Goal: Task Accomplishment & Management: Manage account settings

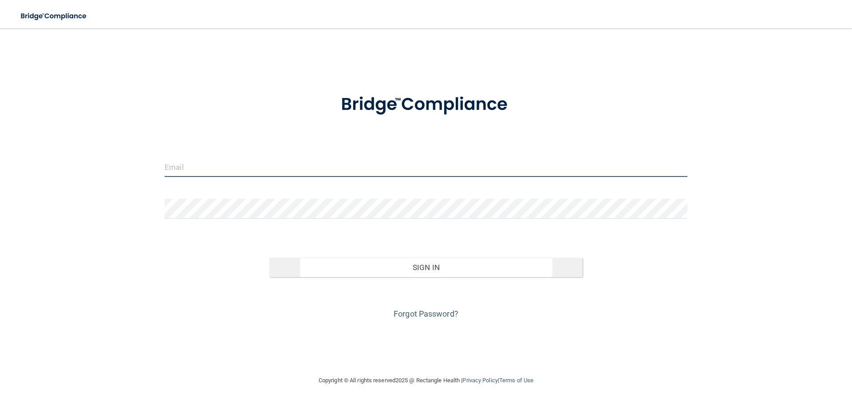
type input "[PERSON_NAME][EMAIL_ADDRESS][DOMAIN_NAME]"
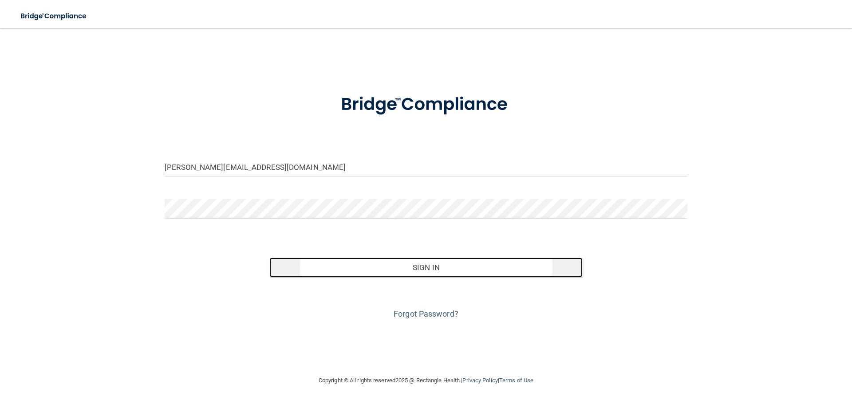
click at [441, 266] on button "Sign In" at bounding box center [426, 268] width 314 height 20
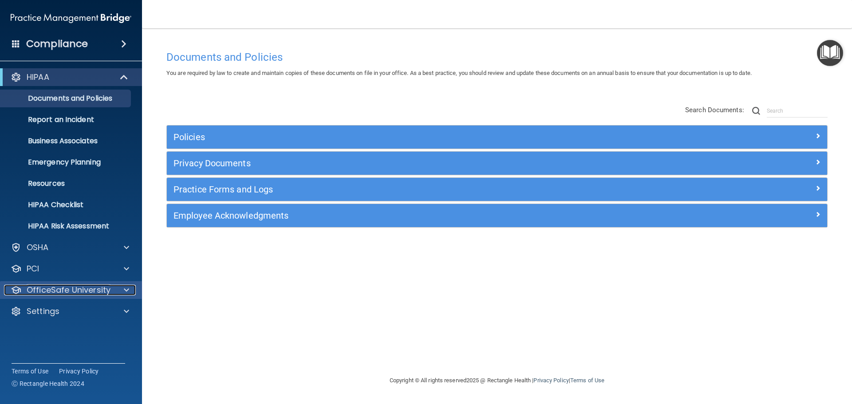
click at [125, 290] on span at bounding box center [126, 290] width 5 height 11
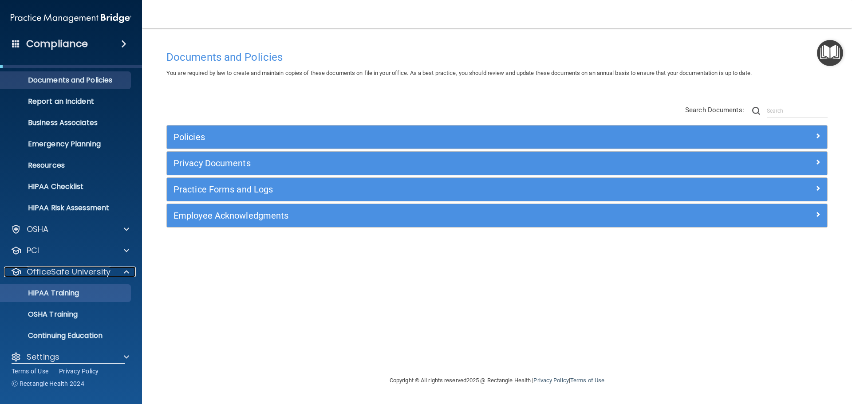
scroll to position [28, 0]
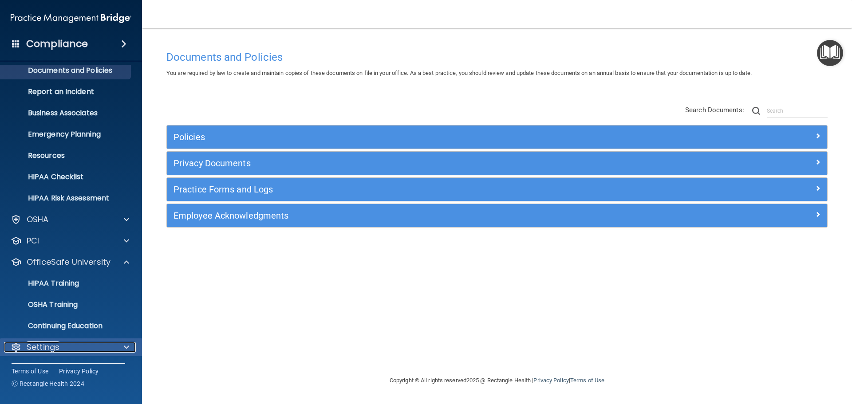
click at [65, 347] on div "Settings" at bounding box center [59, 347] width 110 height 11
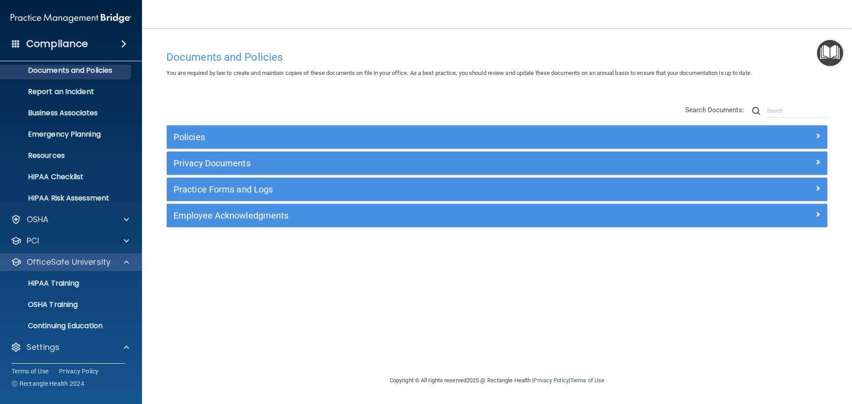
click at [117, 256] on div "OfficeSafe University" at bounding box center [71, 262] width 142 height 18
click at [126, 260] on span at bounding box center [126, 262] width 5 height 11
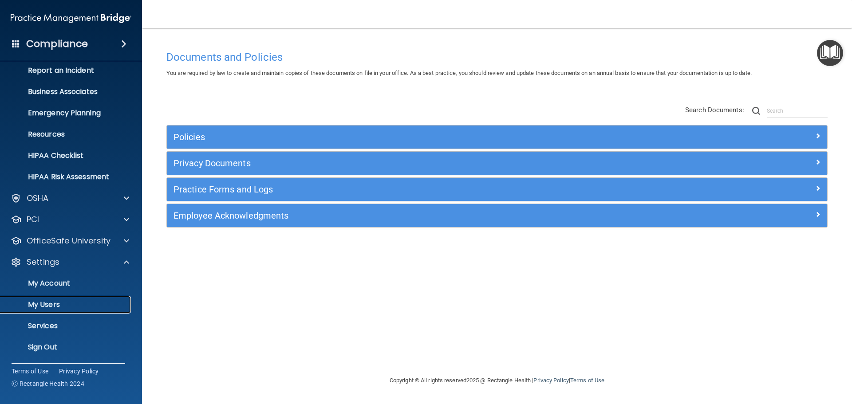
click at [50, 301] on p "My Users" at bounding box center [66, 304] width 121 height 9
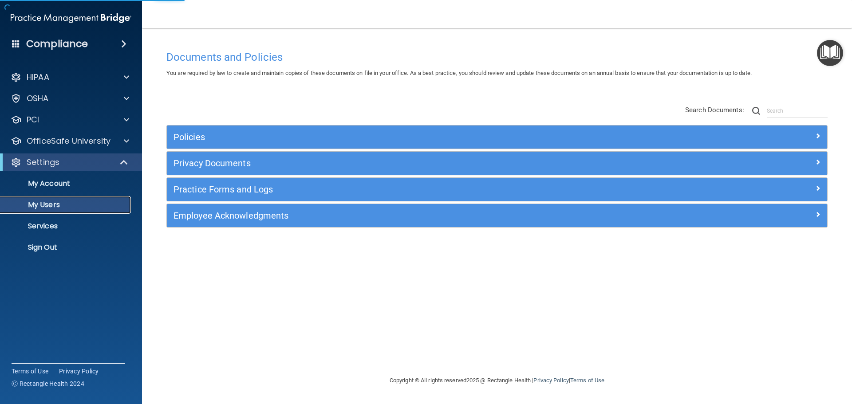
select select "20"
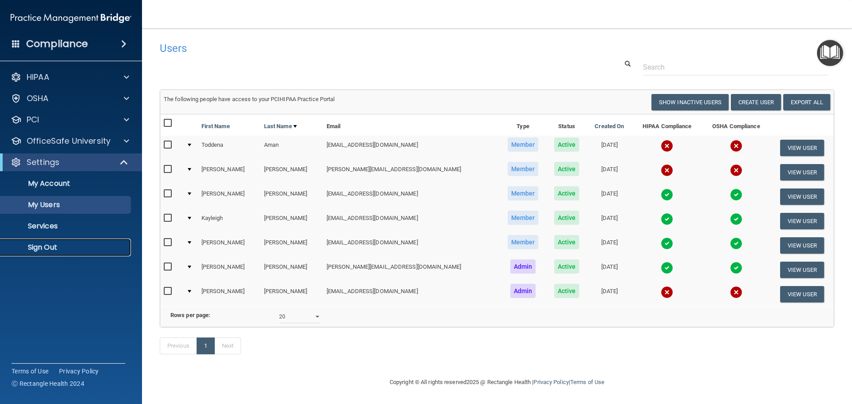
click at [56, 244] on p "Sign Out" at bounding box center [66, 247] width 121 height 9
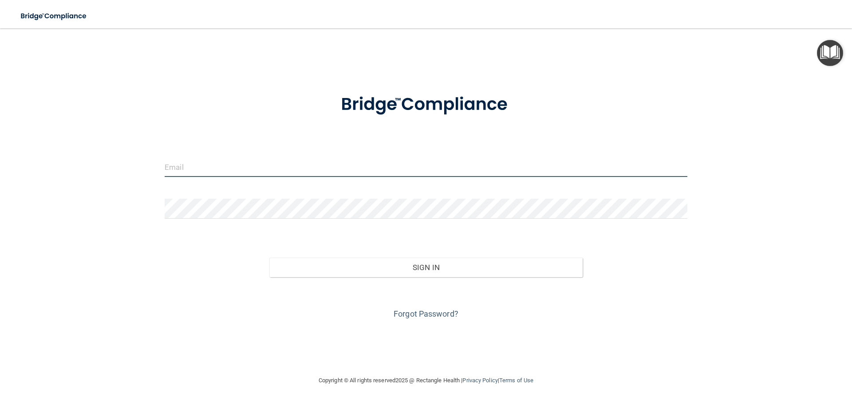
type input "[PERSON_NAME][EMAIL_ADDRESS][DOMAIN_NAME]"
